Goal: Communication & Community: Answer question/provide support

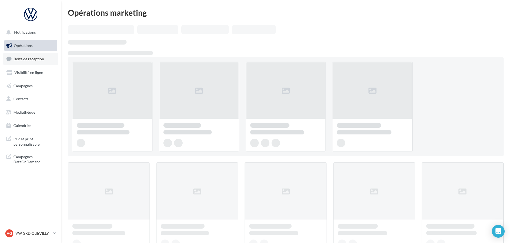
click at [28, 54] on link "Boîte de réception" at bounding box center [30, 58] width 55 height 11
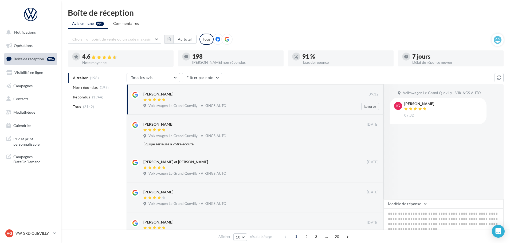
click at [258, 101] on div at bounding box center [255, 100] width 225 height 5
click at [417, 206] on button "Modèle de réponse" at bounding box center [406, 203] width 46 height 9
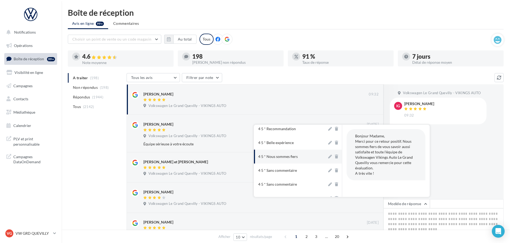
scroll to position [53, 0]
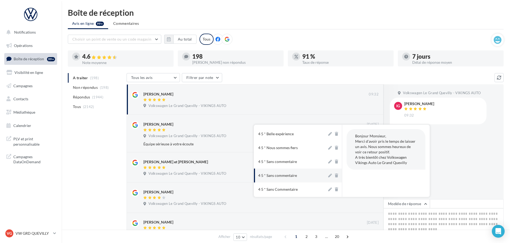
click at [296, 175] on button "4 5 * Sans commentaire" at bounding box center [290, 176] width 73 height 14
type textarea "**********"
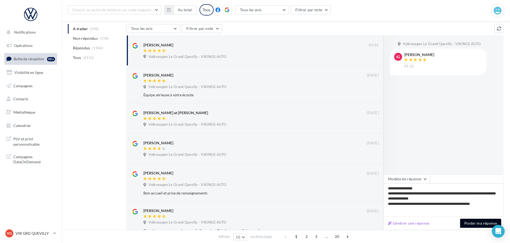
click at [472, 222] on button "Poster ma réponse" at bounding box center [480, 223] width 41 height 9
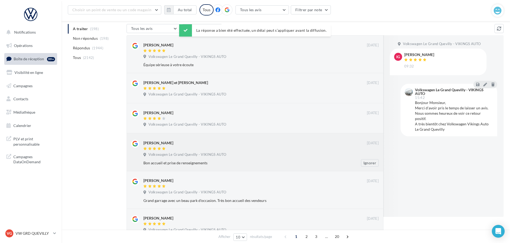
scroll to position [0, 0]
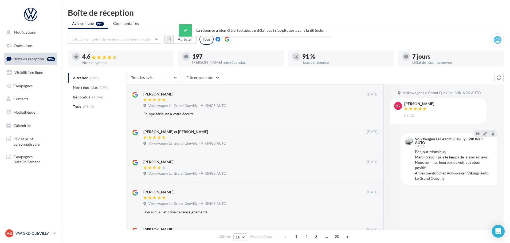
click at [30, 233] on p "VW GRD QUEVILLY" at bounding box center [33, 233] width 36 height 5
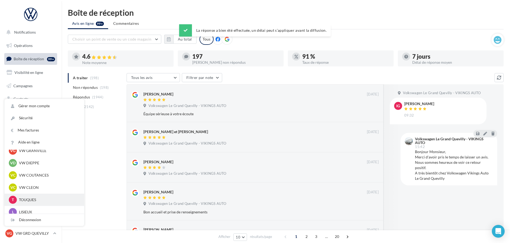
scroll to position [134, 0]
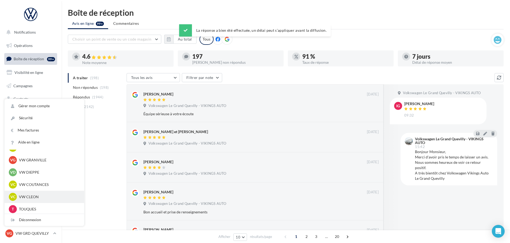
click at [33, 195] on p "VW CLEON" at bounding box center [48, 196] width 59 height 5
